Goal: Information Seeking & Learning: Learn about a topic

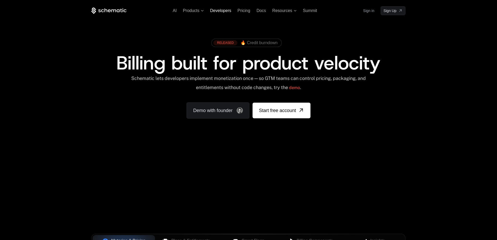
click at [222, 12] on span "Developers" at bounding box center [220, 10] width 21 height 4
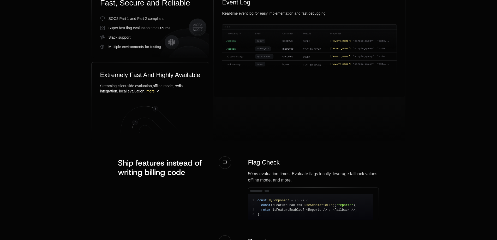
scroll to position [435, 0]
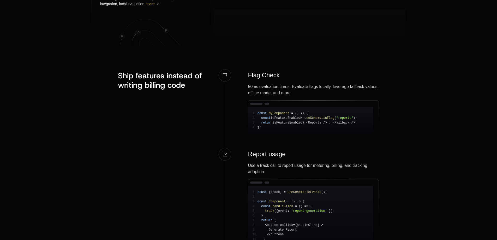
click at [282, 91] on div "50ms evaluation times. Evaluate flags locally, leverage fallback values, offlin…" at bounding box center [313, 89] width 131 height 13
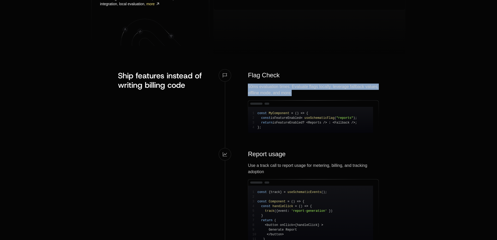
click at [282, 91] on div "50ms evaluation times. Evaluate flags locally, leverage fallback values, offlin…" at bounding box center [313, 89] width 131 height 13
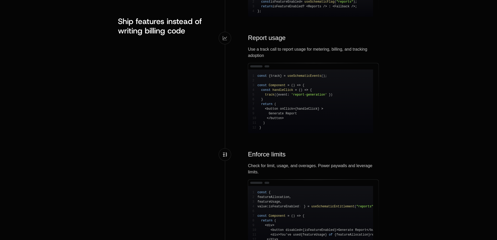
scroll to position [608, 0]
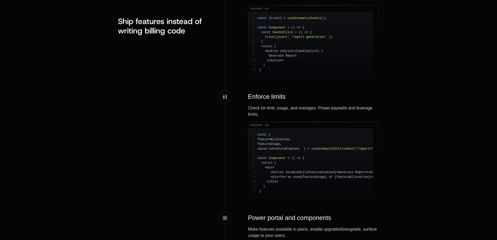
click at [276, 117] on div "Check for limit, usage, and overages. Power paywalls and leverage limits." at bounding box center [313, 111] width 131 height 13
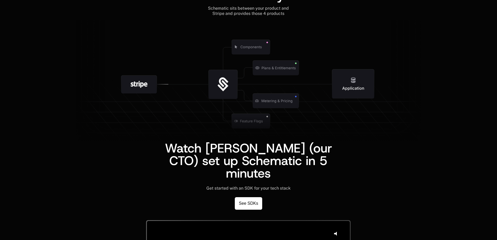
scroll to position [1130, 0]
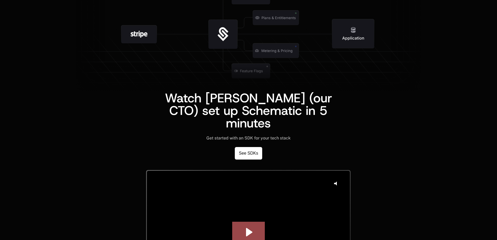
click at [275, 105] on span "Watch Ben (our CTO) set up Schematic in 5 minutes" at bounding box center [250, 110] width 171 height 42
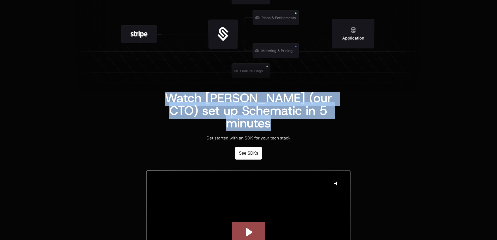
click at [275, 105] on span "Watch Ben (our CTO) set up Schematic in 5 minutes" at bounding box center [250, 110] width 171 height 42
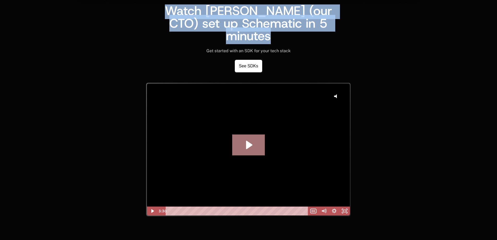
click at [240, 140] on icon "Play Video: GA Dev Walkthrough take 2" at bounding box center [248, 144] width 33 height 21
click at [346, 210] on rect "Fullscreen" at bounding box center [344, 211] width 3 height 2
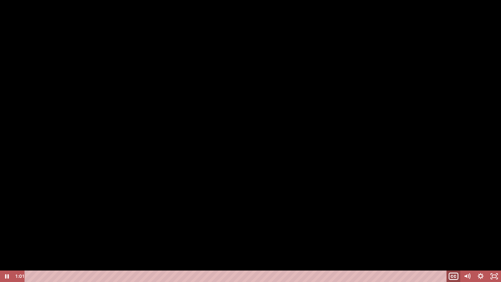
click at [454, 239] on icon "Show captions menu" at bounding box center [453, 276] width 9 height 7
click at [100, 239] on div "Playbar" at bounding box center [236, 275] width 414 height 11
drag, startPoint x: 103, startPoint y: 270, endPoint x: 20, endPoint y: 264, distance: 83.4
click at [19, 239] on div "Click for sound @keyframes VOLUME_SMALL_WAVE_FLASH { 0% { opacity: 0; } 33% { o…" at bounding box center [250, 141] width 501 height 282
click at [493, 239] on icon "Unfullscreen" at bounding box center [494, 275] width 14 height 11
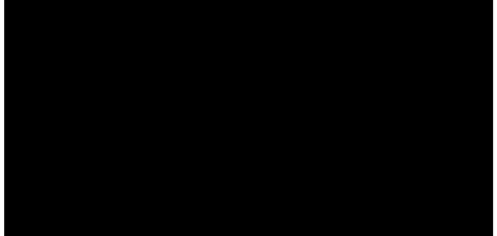
scroll to position [0, 0]
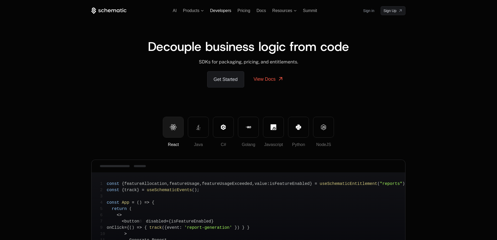
click at [225, 11] on span "Developers" at bounding box center [220, 10] width 21 height 4
click at [250, 12] on span "Pricing" at bounding box center [243, 10] width 13 height 4
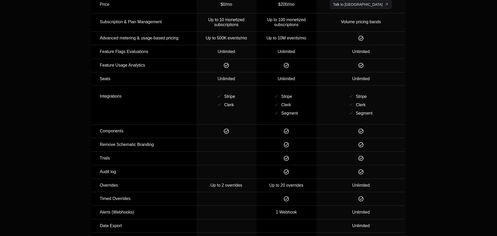
scroll to position [261, 0]
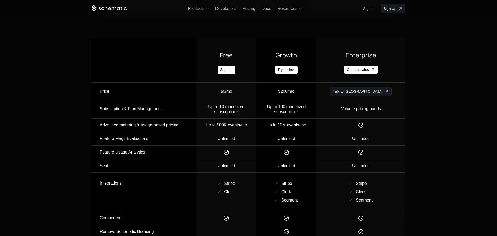
click at [241, 104] on div "Up to 10 monetized subscriptions" at bounding box center [226, 109] width 59 height 10
click at [242, 124] on div "Up to 500K events/mo" at bounding box center [226, 125] width 59 height 5
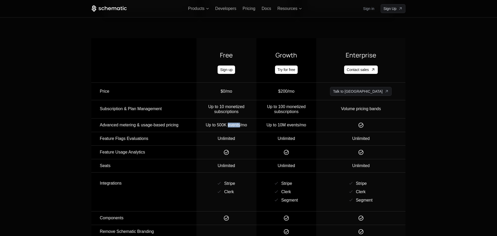
click at [242, 124] on div "Up to 500K events/mo" at bounding box center [226, 125] width 59 height 5
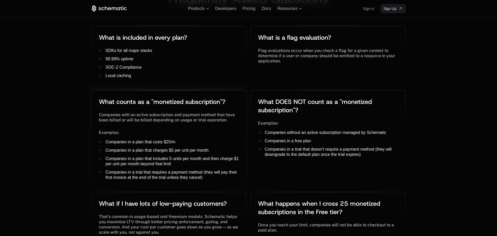
scroll to position [961, 0]
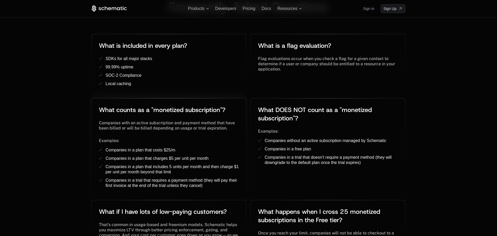
click at [159, 120] on span "Companies with an active subscription and payment method that have been billed …" at bounding box center [167, 125] width 137 height 10
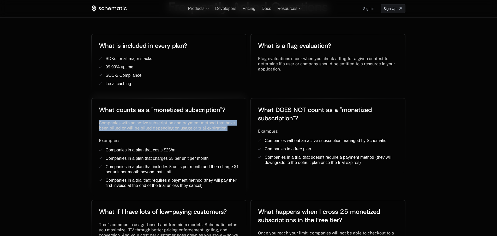
click at [159, 120] on span "Companies with an active subscription and payment method that have been billed …" at bounding box center [167, 125] width 137 height 10
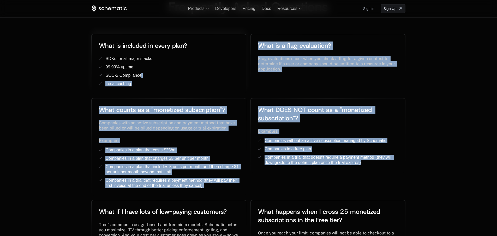
drag, startPoint x: 373, startPoint y: 155, endPoint x: 171, endPoint y: 68, distance: 219.8
click at [171, 68] on div "What is included in every plan? ﻿ ﻿ SDKs for all major stacks ﻿ 99.99% uptime ﻿…" at bounding box center [248, 177] width 314 height 287
click at [331, 155] on span "Companies in a trial that doesn’t require a payment method (they will downgrade…" at bounding box center [328, 160] width 128 height 10
click at [340, 160] on div "What DOES NOT count as a "monetized subscription"? ﻿ ﻿ Examples: ﻿ Companies wi…" at bounding box center [328, 135] width 154 height 74
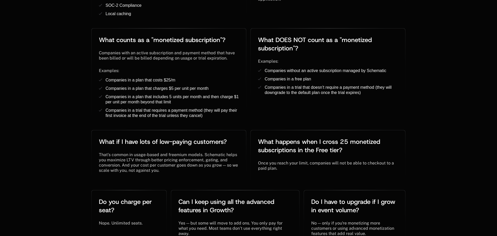
scroll to position [1029, 0]
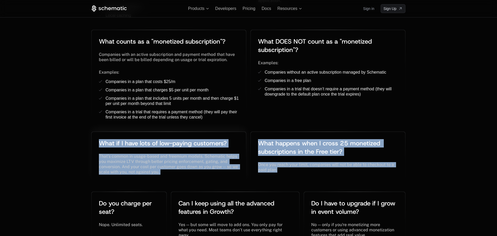
drag, startPoint x: 319, startPoint y: 168, endPoint x: 97, endPoint y: 134, distance: 224.5
click at [97, 134] on div "What is included in every plan? ﻿ ﻿ SDKs for all major stacks ﻿ 99.99% uptime ﻿…" at bounding box center [248, 109] width 314 height 287
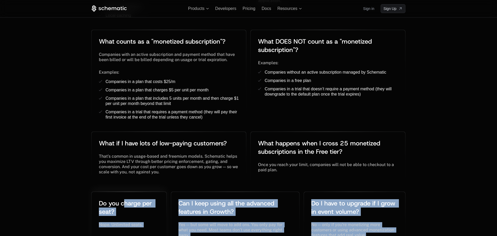
drag, startPoint x: 388, startPoint y: 224, endPoint x: 123, endPoint y: 188, distance: 267.1
click at [123, 188] on div "What is included in every plan? ﻿ ﻿ SDKs for all major stacks ﻿ 99.99% uptime ﻿…" at bounding box center [248, 109] width 314 height 287
click at [264, 8] on span "Docs" at bounding box center [266, 8] width 9 height 4
click at [249, 6] on span "Pricing" at bounding box center [249, 8] width 13 height 4
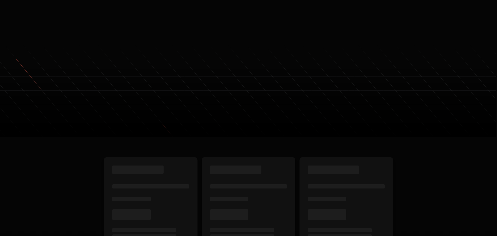
click at [249, 10] on span "Pricing" at bounding box center [243, 9] width 13 height 4
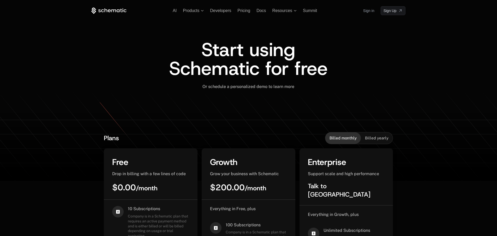
drag, startPoint x: 182, startPoint y: 14, endPoint x: 184, endPoint y: 11, distance: 3.7
click at [183, 13] on div "AI Products Developers Pricing Docs Resources Summit Sign in Sign Up" at bounding box center [248, 10] width 314 height 9
click at [185, 11] on span "Products" at bounding box center [191, 10] width 16 height 5
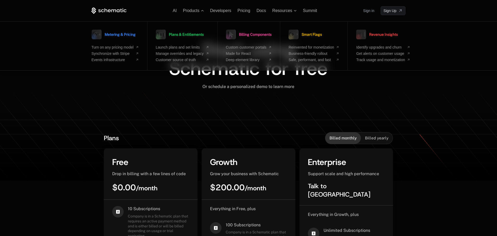
click at [177, 11] on ul "AI Products Metering & Pricing Turn on any pricing model Synchronize with Strip…" at bounding box center [245, 10] width 144 height 5
click at [111, 10] on icon at bounding box center [108, 11] width 35 height 7
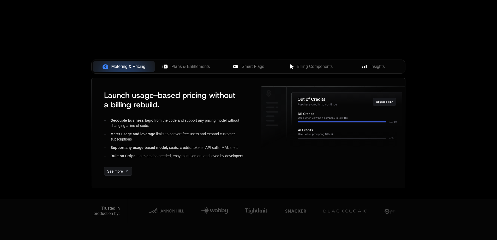
click at [346, 209] on img at bounding box center [345, 210] width 44 height 15
click at [346, 209] on img at bounding box center [338, 210] width 44 height 15
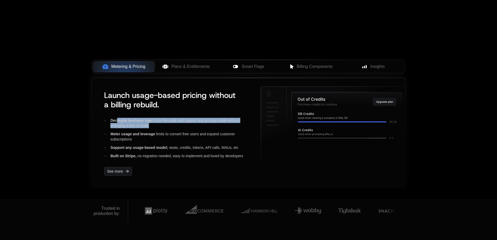
drag, startPoint x: 116, startPoint y: 119, endPoint x: 182, endPoint y: 130, distance: 66.6
click at [182, 130] on div "Decouple business logic from the code and support any pricing model without cha…" at bounding box center [178, 138] width 148 height 41
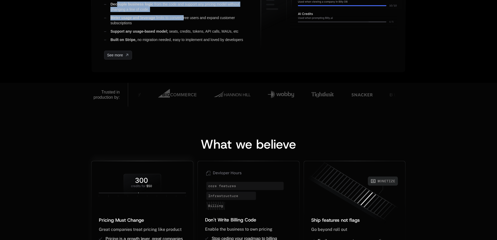
scroll to position [435, 0]
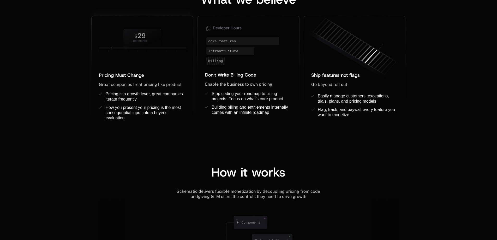
click at [131, 78] on div "Pricing Must Change ﻿ ﻿" at bounding box center [142, 74] width 87 height 7
click at [132, 83] on span "Great companies treat pricing like product" at bounding box center [140, 84] width 83 height 5
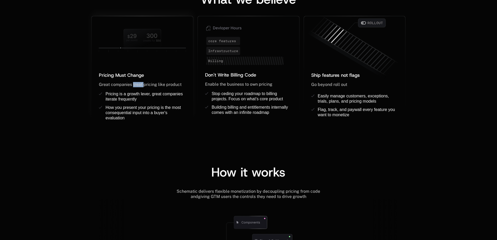
click at [132, 83] on span "Great companies treat pricing like product" at bounding box center [140, 84] width 83 height 5
click at [140, 92] on span "Pricing is a growth lever, great companies iterate frequently" at bounding box center [144, 97] width 78 height 10
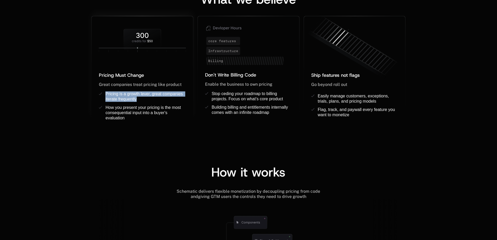
click at [140, 92] on span "Pricing is a growth lever, great companies iterate frequently" at bounding box center [144, 97] width 78 height 10
click at [141, 106] on span "How you present your pricing is the most consequential input into a buyer's eva…" at bounding box center [143, 112] width 76 height 15
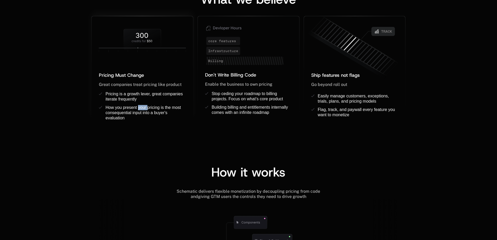
click at [141, 106] on span "How you present your pricing is the most consequential input into a buyer's eva…" at bounding box center [143, 112] width 76 height 15
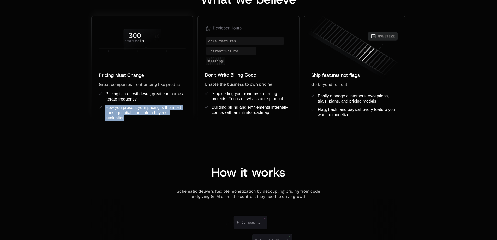
click at [150, 113] on span "How you present your pricing is the most consequential input into a buyer's eva…" at bounding box center [143, 112] width 76 height 15
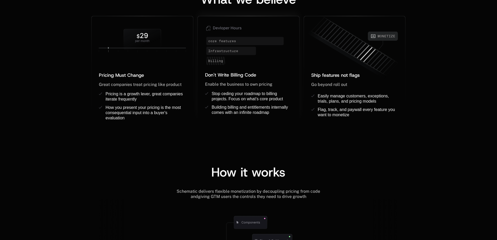
click at [223, 74] on span "Don't Write Billing Code" at bounding box center [230, 75] width 51 height 6
click at [223, 83] on span "Enable the business to own pricing" at bounding box center [238, 84] width 67 height 5
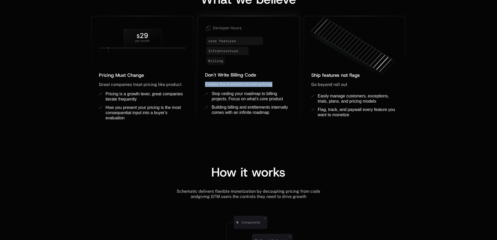
click at [223, 83] on span "Enable the business to own pricing" at bounding box center [238, 84] width 67 height 5
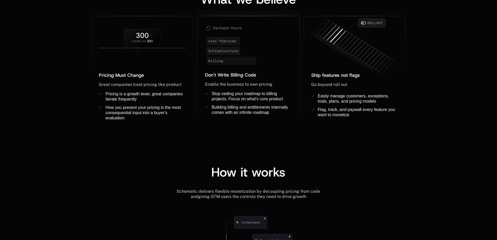
click at [223, 92] on span "Stop ceding your roadmap to billing projects. Focus on what’s core product" at bounding box center [246, 96] width 71 height 10
click at [224, 92] on span "Stop ceding your roadmap to billing projects. Focus on what’s core product" at bounding box center [246, 96] width 71 height 10
click at [256, 95] on span "Stop ceding your roadmap to billing projects. Focus on what’s core product" at bounding box center [246, 96] width 71 height 10
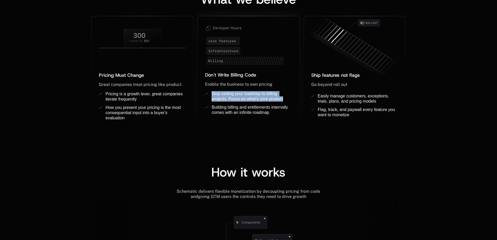
click at [256, 95] on span "Stop ceding your roadmap to billing projects. Focus on what’s core product" at bounding box center [246, 96] width 71 height 10
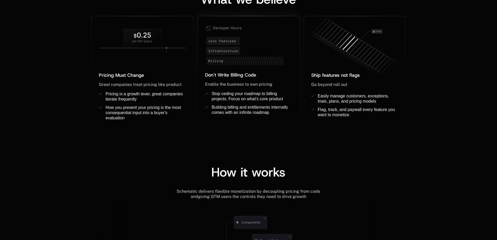
click at [267, 109] on span "Building billing and entitlements internally comes with an infinite roadmap" at bounding box center [249, 110] width 77 height 10
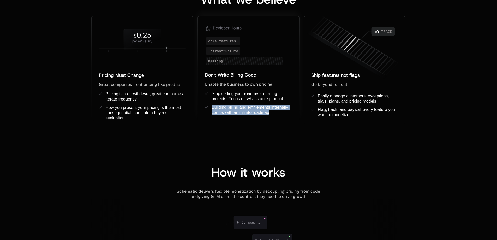
click at [267, 109] on span "Building billing and entitlements internally comes with an infinite roadmap" at bounding box center [249, 110] width 77 height 10
click at [267, 112] on span "Building billing and entitlements internally comes with an infinite roadmap" at bounding box center [249, 110] width 77 height 10
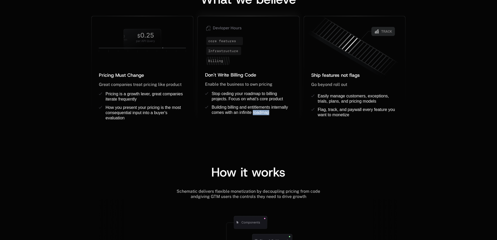
click at [267, 112] on span "Building billing and entitlements internally comes with an infinite roadmap" at bounding box center [249, 110] width 77 height 10
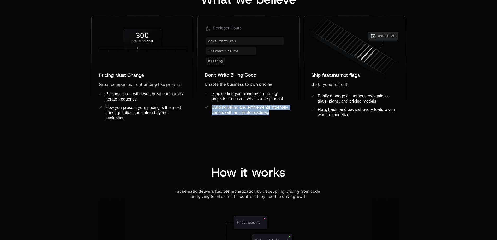
scroll to position [608, 0]
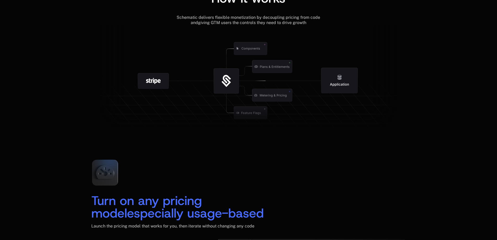
click at [281, 20] on span "Schematic delivers flexible monetization by decoupling pricing from code and" at bounding box center [249, 20] width 144 height 10
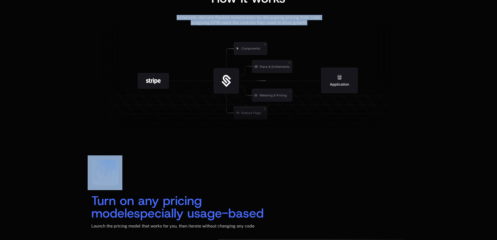
click at [281, 20] on span "Schematic delivers flexible monetization by decoupling pricing from code and" at bounding box center [249, 20] width 144 height 10
click at [214, 24] on span "giving GTM users the controls they need to drive growth" at bounding box center [252, 22] width 108 height 5
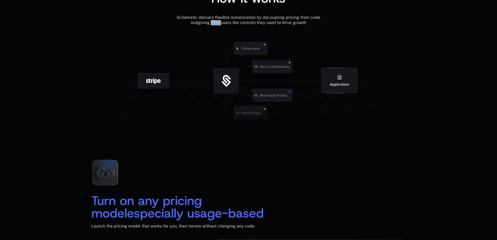
click at [214, 24] on span "giving GTM users the controls they need to drive growth" at bounding box center [252, 22] width 108 height 5
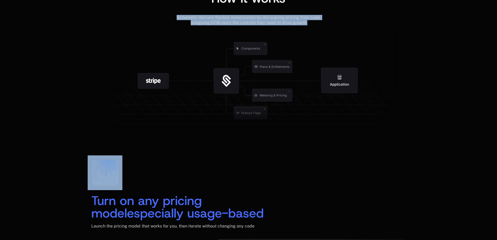
click at [214, 24] on span "giving GTM users the controls they need to drive growth" at bounding box center [252, 22] width 108 height 5
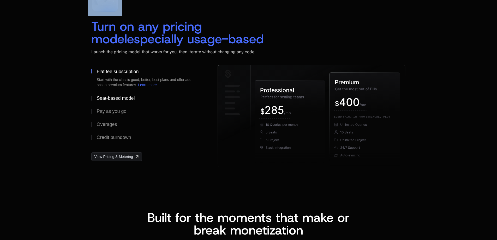
drag, startPoint x: 117, startPoint y: 96, endPoint x: 119, endPoint y: 95, distance: 2.6
click at [119, 96] on div "Seat-based model" at bounding box center [115, 98] width 38 height 5
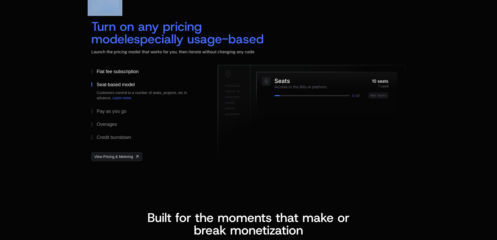
click at [117, 75] on button "Flat fee subscription" at bounding box center [146, 71] width 110 height 13
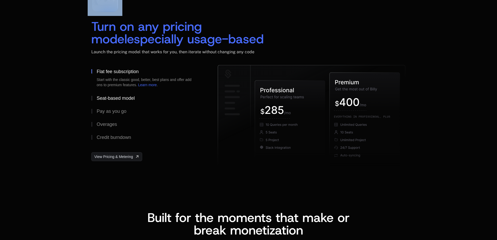
click at [103, 96] on div "Seat-based model" at bounding box center [115, 98] width 38 height 5
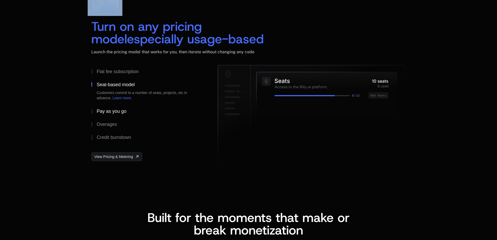
click at [116, 112] on div "Pay as you go" at bounding box center [111, 111] width 30 height 5
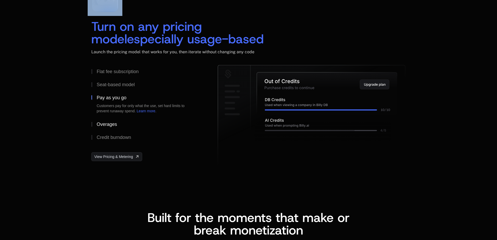
click at [114, 122] on div "Overages" at bounding box center [106, 124] width 20 height 5
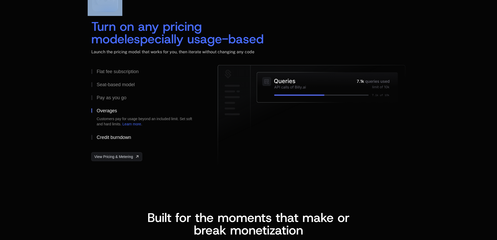
click at [118, 135] on div "Credit burndown" at bounding box center [113, 137] width 34 height 5
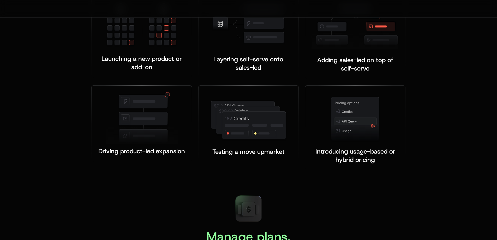
scroll to position [869, 0]
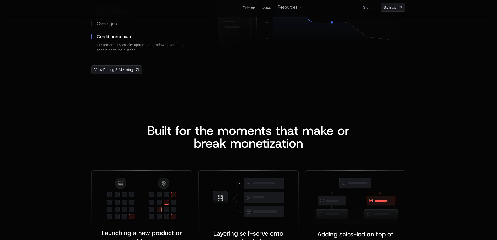
click at [218, 140] on span "reak monetization" at bounding box center [252, 143] width 102 height 17
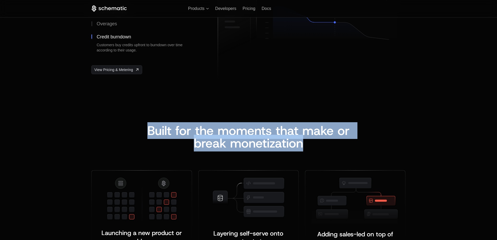
click at [218, 140] on span "reak monetization" at bounding box center [252, 143] width 102 height 17
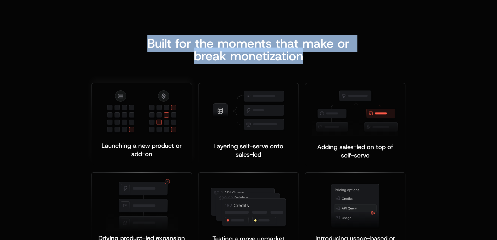
scroll to position [1043, 0]
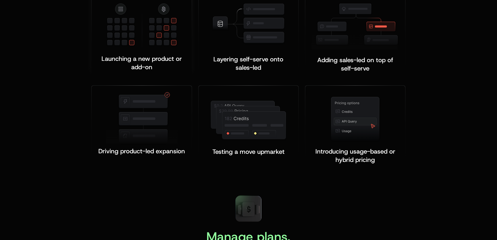
click at [135, 64] on span "Launching a new product or add-on" at bounding box center [142, 63] width 82 height 17
click at [232, 150] on span "Testing a move upmarket" at bounding box center [248, 151] width 72 height 8
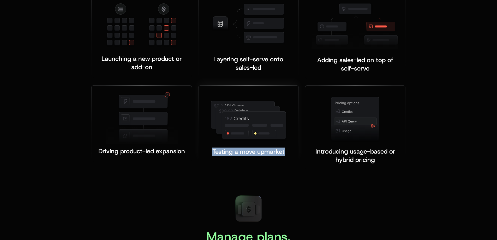
click at [232, 150] on span "Testing a move upmarket" at bounding box center [248, 151] width 72 height 8
click at [166, 153] on span "Driving product-led expansion" at bounding box center [141, 151] width 87 height 8
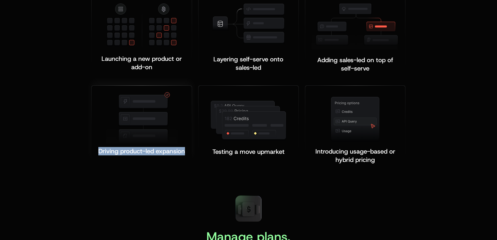
drag, startPoint x: 166, startPoint y: 153, endPoint x: 355, endPoint y: 160, distance: 190.0
click at [173, 157] on div "Driving product-led expansion ﻿ ﻿" at bounding box center [142, 124] width 100 height 76
click at [357, 159] on span "Introducing usage-based or hybrid pricing" at bounding box center [356, 155] width 82 height 17
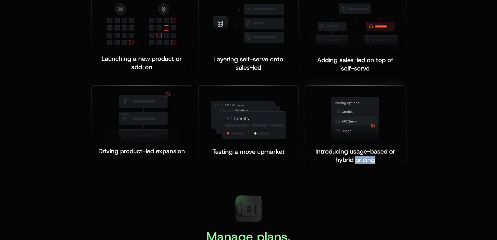
click at [357, 159] on span "Introducing usage-based or hybrid pricing" at bounding box center [356, 155] width 82 height 17
click at [369, 65] on span "Adding sales-led on top of self-serve" at bounding box center [356, 64] width 78 height 17
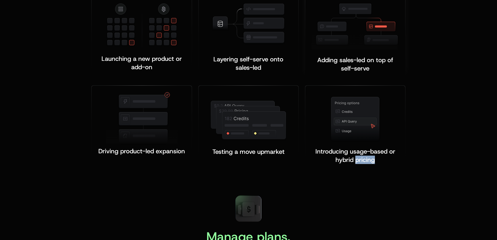
click at [366, 60] on span "Adding sales-led on top of self-serve" at bounding box center [356, 64] width 78 height 17
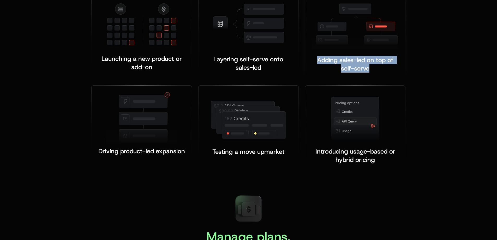
click at [366, 60] on span "Adding sales-led on top of self-serve" at bounding box center [356, 64] width 78 height 17
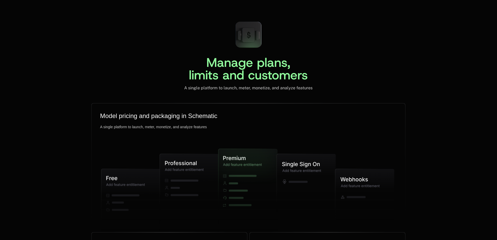
click at [237, 81] on span "Manage plans, limits and customers" at bounding box center [248, 68] width 119 height 29
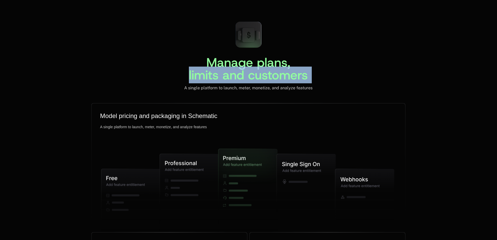
click at [237, 81] on span "Manage plans, limits and customers" at bounding box center [248, 68] width 119 height 29
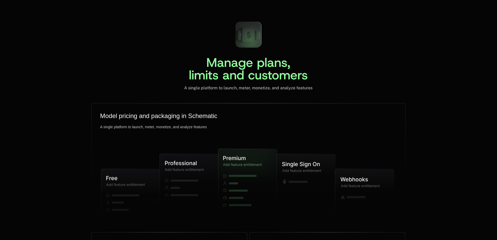
click at [237, 61] on span "Manage plans, limits and customers" at bounding box center [248, 68] width 119 height 29
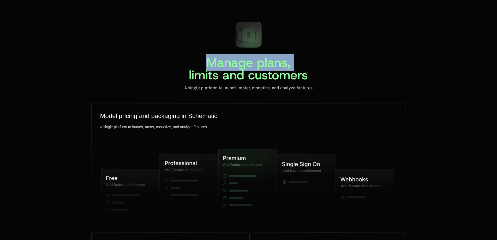
click at [237, 61] on span "Manage plans, limits and customers" at bounding box center [248, 68] width 119 height 29
click at [191, 60] on h2 "Manage plans, limits and customers" at bounding box center [248, 68] width 119 height 25
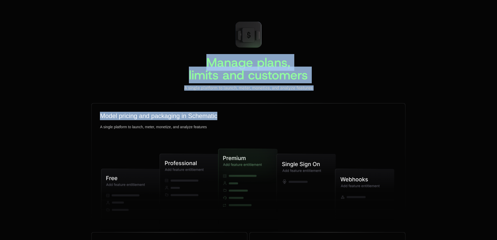
drag, startPoint x: 215, startPoint y: 61, endPoint x: 318, endPoint y: 101, distance: 110.3
click at [317, 101] on div "Manage plans, limits and customers A single platform to launch, meter, monetize…" at bounding box center [248, 168] width 339 height 302
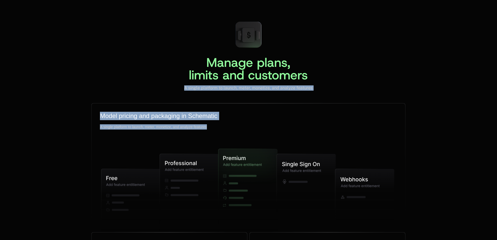
drag, startPoint x: 211, startPoint y: 126, endPoint x: 82, endPoint y: 77, distance: 138.1
click at [62, 78] on div "Manage plans, limits and customers A single platform to launch, meter, monetize…" at bounding box center [248, 168] width 497 height 302
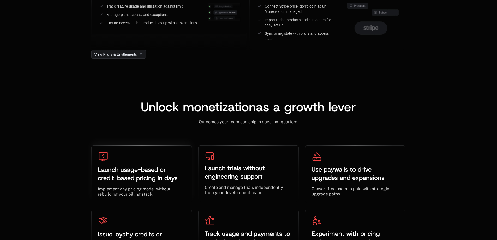
scroll to position [1565, 0]
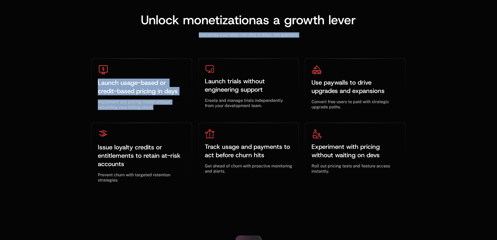
drag, startPoint x: 201, startPoint y: 38, endPoint x: 241, endPoint y: 49, distance: 41.1
click at [241, 49] on div "Unlock monetization as a growth lever ﻿ Outcomes your team can ship in days, no…" at bounding box center [248, 102] width 314 height 176
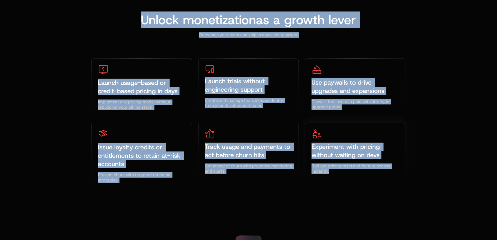
drag, startPoint x: 121, startPoint y: 10, endPoint x: 395, endPoint y: 177, distance: 321.4
click at [395, 177] on div "Unlock monetization as a growth lever ﻿ Outcomes your team can ship in days, no…" at bounding box center [248, 91] width 497 height 238
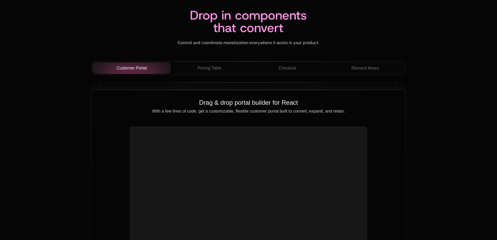
scroll to position [1739, 0]
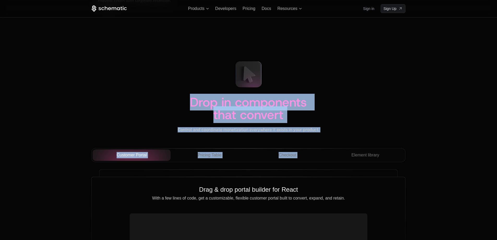
drag, startPoint x: 296, startPoint y: 140, endPoint x: 270, endPoint y: 86, distance: 59.7
click at [331, 153] on div "Drop in components that convert Control and coordinate monetization everywhere …" at bounding box center [248, 208] width 314 height 303
click at [348, 76] on div "Drop in components that convert Control and coordinate monetization everywhere …" at bounding box center [248, 94] width 314 height 75
click at [334, 96] on div "Drop in components that convert" at bounding box center [248, 111] width 314 height 31
click at [273, 130] on span "Control and coordinate monetization everywhere it exists in your product." at bounding box center [249, 129] width 142 height 5
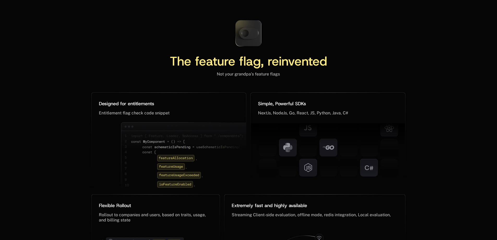
scroll to position [2782, 0]
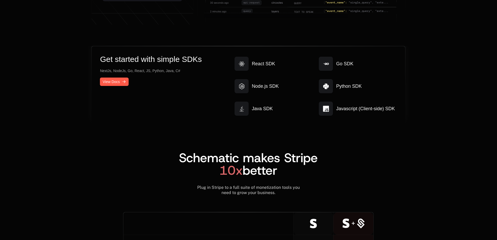
click at [155, 68] on p "NextJs, NodeJs, Go, React, JS, Python, Java, C#" at bounding box center [140, 70] width 80 height 5
click at [150, 59] on div "Get started with simple SDKs NextJs, NodeJs, Go, React, JS, Python, Java, C# Vi…" at bounding box center [166, 86] width 132 height 63
click at [129, 68] on p "NextJs, NodeJs, Go, React, JS, Python, Java, C#" at bounding box center [140, 70] width 80 height 5
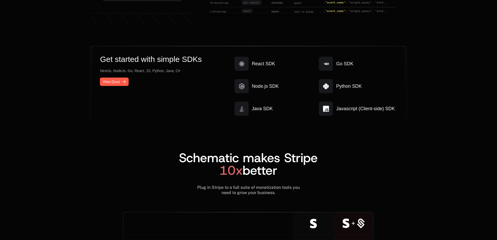
click at [129, 68] on p "NextJs, NodeJs, Go, React, JS, Python, Java, C#" at bounding box center [140, 70] width 80 height 5
click at [139, 68] on p "NextJs, NodeJs, Go, React, JS, Python, Java, C#" at bounding box center [140, 70] width 80 height 5
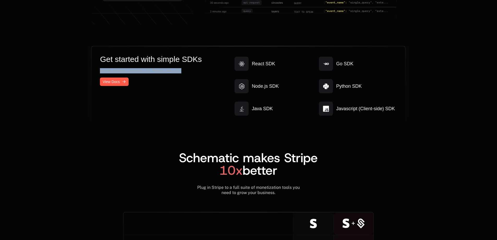
click at [105, 68] on p "NextJs, NodeJs, Go, React, JS, Python, Java, C#" at bounding box center [140, 70] width 80 height 5
drag, startPoint x: 184, startPoint y: 62, endPoint x: 85, endPoint y: 45, distance: 100.4
click at [85, 46] on div "Get started with simple SDKs NextJs, NodeJs, Go, React, JS, Python, Java, C# Vi…" at bounding box center [248, 233] width 339 height 374
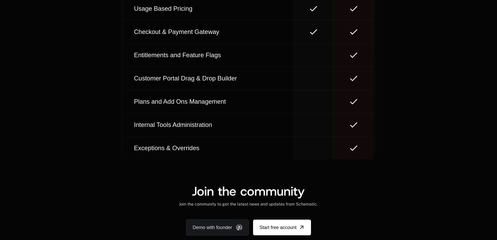
scroll to position [2869, 0]
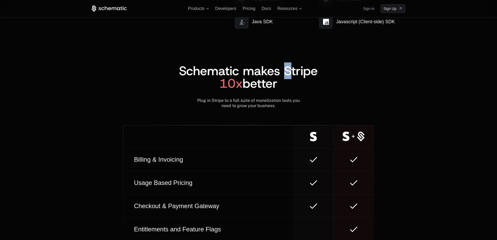
drag, startPoint x: 288, startPoint y: 68, endPoint x: 193, endPoint y: 64, distance: 94.5
click at [194, 64] on span "Schematic makes Stripe 10x better" at bounding box center [248, 76] width 139 height 29
click at [273, 74] on span "Schematic makes Stripe 10x better" at bounding box center [248, 76] width 139 height 29
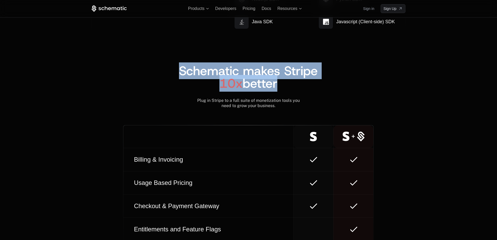
drag, startPoint x: 222, startPoint y: 76, endPoint x: 168, endPoint y: 65, distance: 55.1
click at [168, 65] on h2 "Schematic makes Stripe 10x better" at bounding box center [248, 76] width 314 height 25
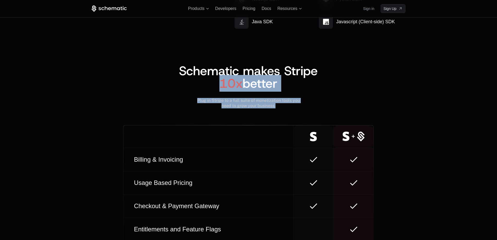
drag, startPoint x: 279, startPoint y: 103, endPoint x: 214, endPoint y: 84, distance: 67.8
click at [187, 80] on div "Schematic makes Stripe 10x better Plug in Stripe to a full suite of monetizatio…" at bounding box center [248, 186] width 314 height 294
click at [214, 84] on div "Schematic makes Stripe 10x better Plug in Stripe to a full suite of monetizatio…" at bounding box center [248, 86] width 314 height 44
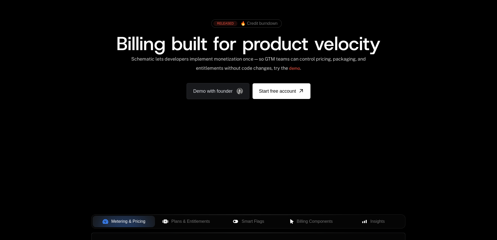
scroll to position [0, 0]
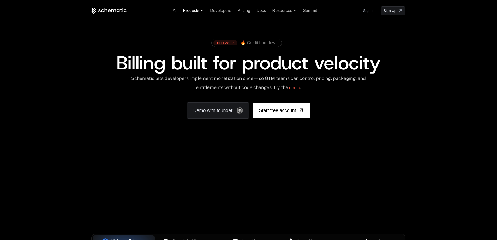
click at [196, 11] on span "Products" at bounding box center [191, 10] width 16 height 5
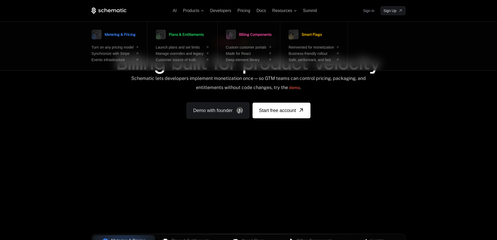
click at [173, 10] on span "AI" at bounding box center [175, 10] width 4 height 4
click at [262, 78] on div "Schematic lets developers implement monetization once — so GTM teams can contro…" at bounding box center [248, 84] width 235 height 19
click at [365, 132] on div "RELEASED 🔥 Credit burndown Billing built for product velocity Schematic lets de…" at bounding box center [248, 77] width 339 height 124
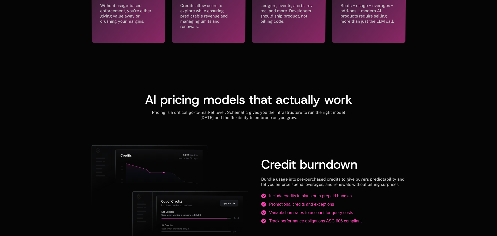
scroll to position [106, 0]
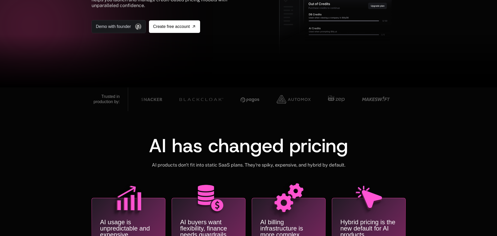
click at [469, 55] on div at bounding box center [248, 61] width 497 height 52
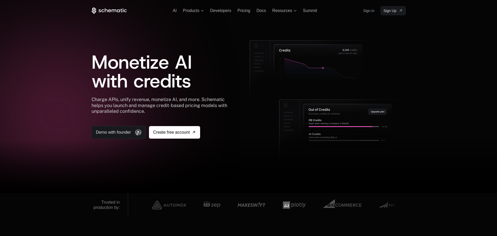
click at [163, 111] on div "Charge APIs, unify revenue, monetize AI, and more. Schematic helps you launch a…" at bounding box center [162, 105] width 141 height 18
click at [162, 111] on div "Charge APIs, unify revenue, monetize AI, and more. Schematic helps you launch a…" at bounding box center [162, 105] width 141 height 18
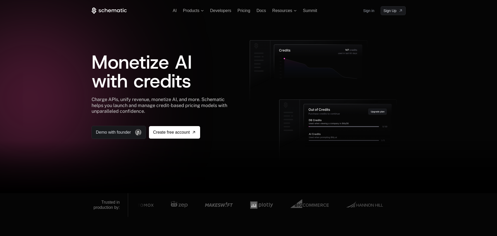
scroll to position [522, 0]
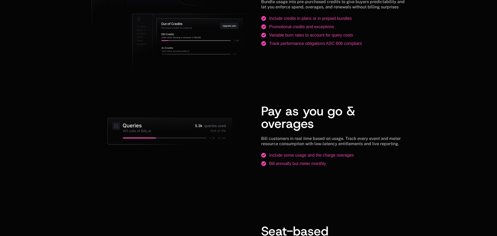
click at [287, 117] on span "Pay as you go & overages" at bounding box center [308, 116] width 94 height 29
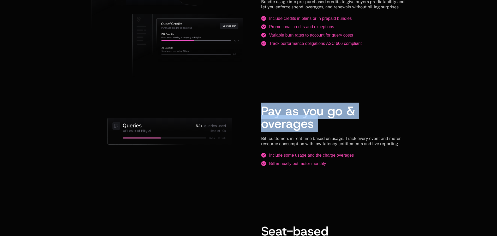
click at [287, 117] on span "Pay as you go & overages" at bounding box center [308, 116] width 94 height 29
click at [321, 143] on div "Bill customers in real time based on usage. Track every event and meter resourc…" at bounding box center [333, 141] width 144 height 10
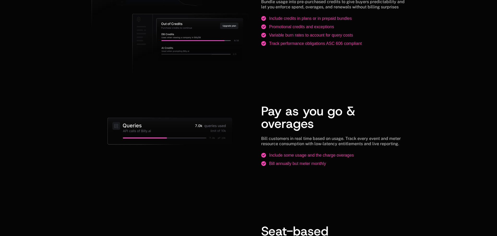
click at [321, 143] on div "Bill customers in real time based on usage. Track every event and meter resourc…" at bounding box center [333, 141] width 144 height 10
